Goal: Task Accomplishment & Management: Use online tool/utility

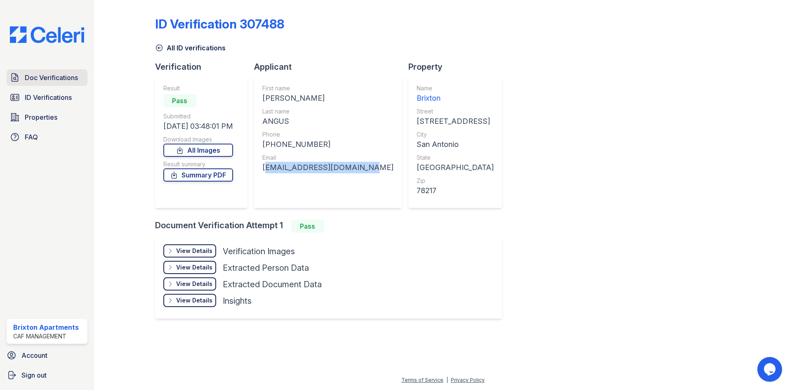
click at [50, 83] on span "Doc Verifications" at bounding box center [51, 78] width 53 height 10
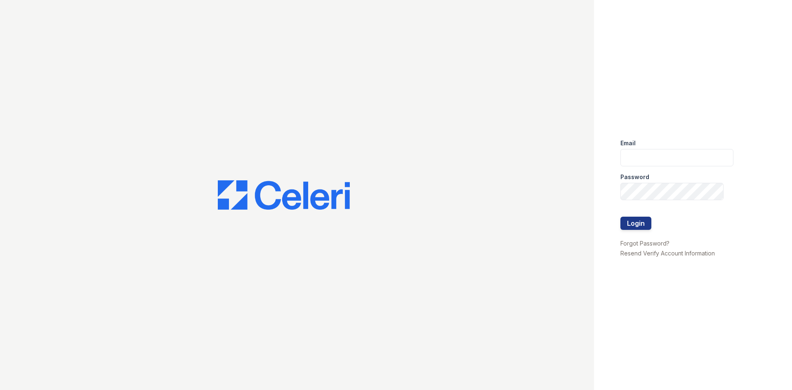
type input "brixton.pm@cafmanagement.com"
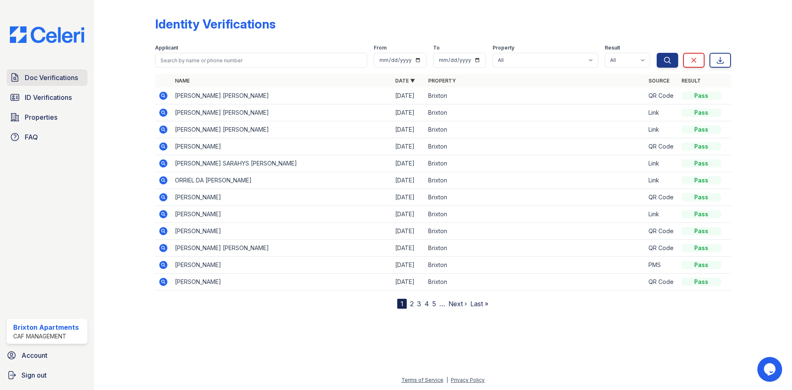
click at [50, 83] on link "Doc Verifications" at bounding box center [47, 77] width 81 height 17
